Goal: Navigation & Orientation: Find specific page/section

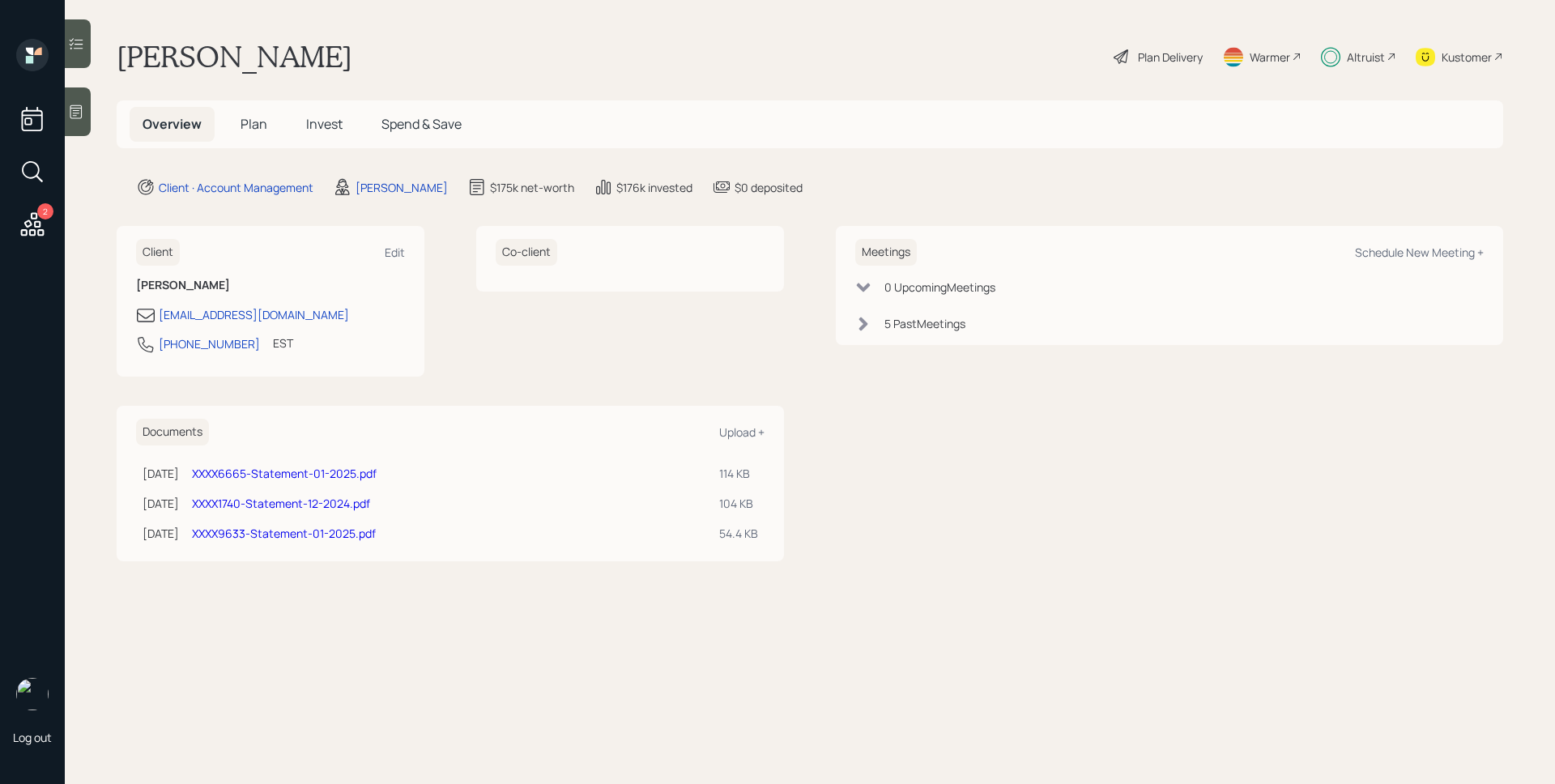
click at [1358, 57] on div "Altruist" at bounding box center [1365, 56] width 38 height 17
